Goal: Check status: Check status

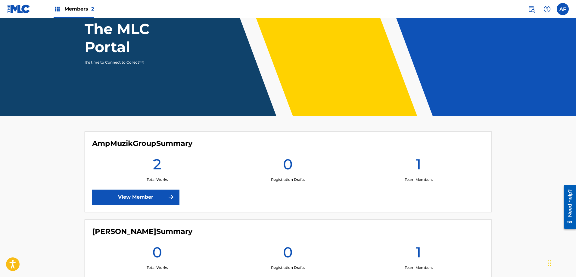
click at [145, 196] on link "View Member" at bounding box center [135, 196] width 87 height 15
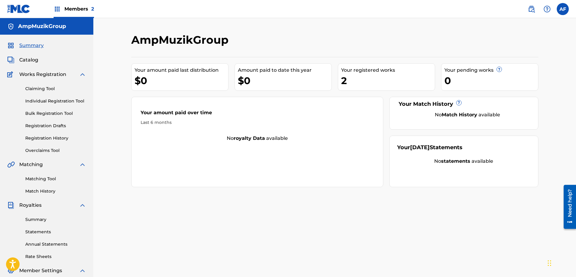
click at [71, 10] on span "Members 2" at bounding box center [79, 8] width 30 height 7
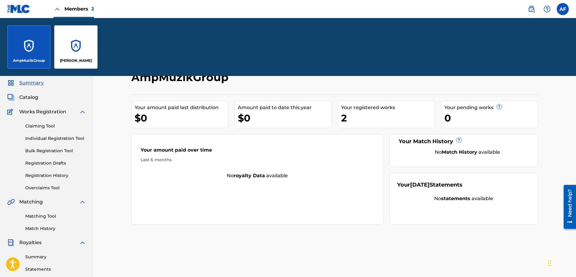
scroll to position [30, 0]
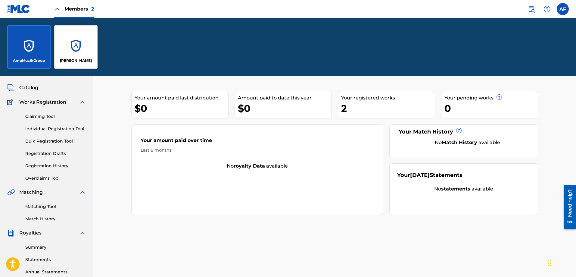
click at [51, 166] on link "Registration History" at bounding box center [55, 166] width 61 height 6
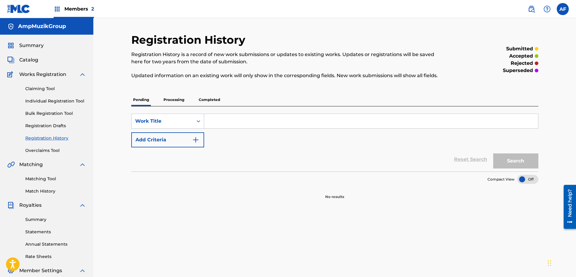
click at [170, 99] on p "Processing" at bounding box center [174, 99] width 24 height 13
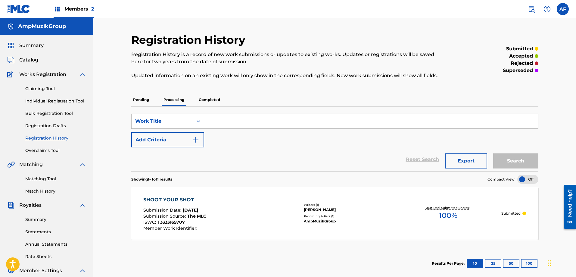
click at [151, 101] on div "Pending Processing Completed" at bounding box center [334, 99] width 407 height 13
click at [147, 101] on p "Pending" at bounding box center [141, 99] width 20 height 13
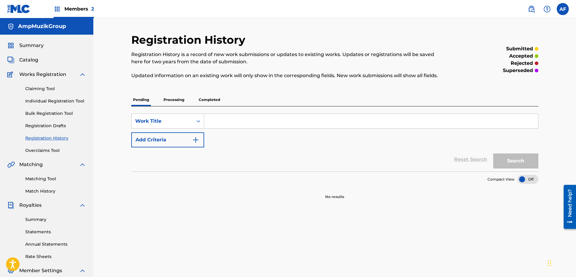
click at [31, 220] on link "Summary" at bounding box center [55, 219] width 61 height 6
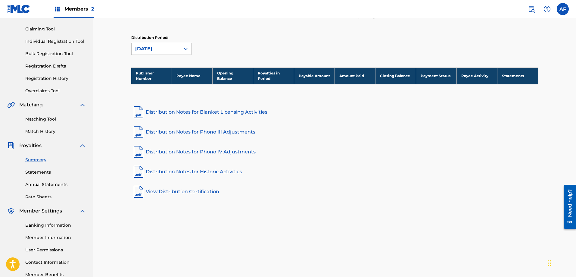
scroll to position [60, 0]
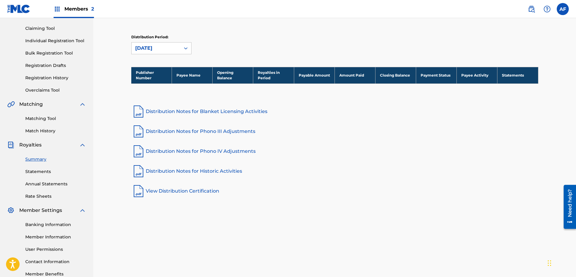
click at [36, 170] on link "Statements" at bounding box center [55, 171] width 61 height 6
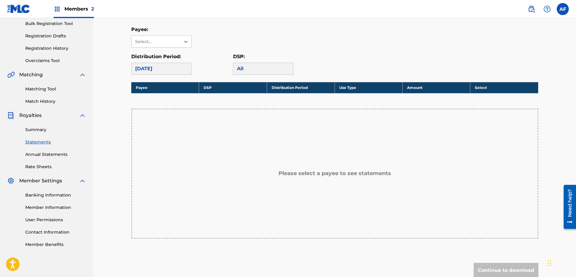
scroll to position [90, 0]
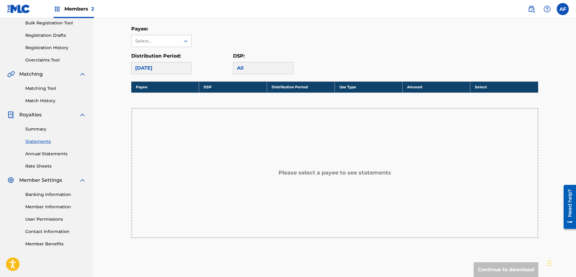
click at [149, 35] on div "Payee: Select..." at bounding box center [161, 36] width 60 height 22
click at [148, 38] on div "Select..." at bounding box center [155, 41] width 41 height 6
click at [151, 41] on div "Select..." at bounding box center [155, 41] width 41 height 6
click at [43, 196] on link "Banking Information" at bounding box center [55, 194] width 61 height 6
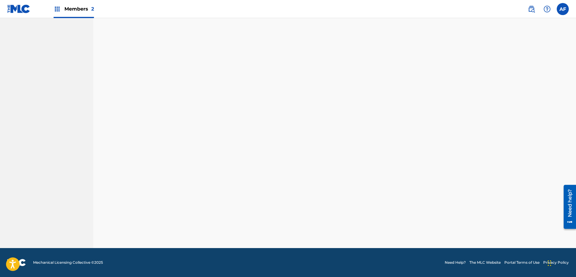
scroll to position [97, 0]
